Goal: Use online tool/utility

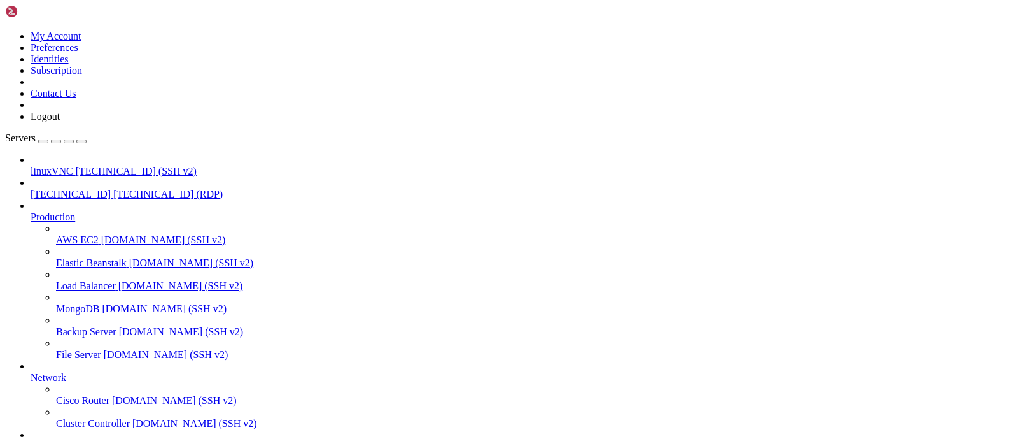
drag, startPoint x: 489, startPoint y: 785, endPoint x: 501, endPoint y: 786, distance: 11.5
